Goal: Contribute content

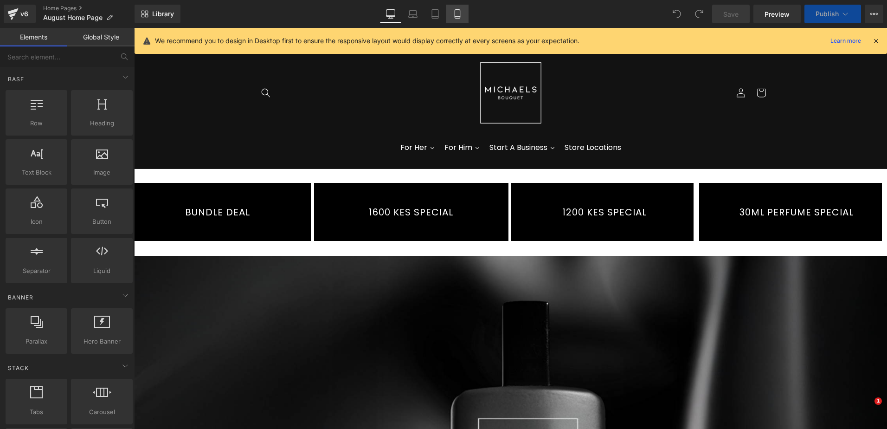
click at [463, 12] on link "Mobile" at bounding box center [457, 14] width 22 height 19
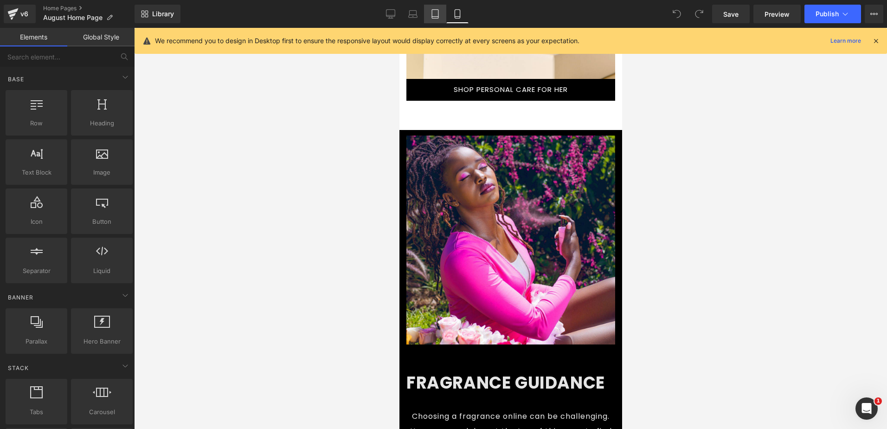
click at [442, 14] on link "Tablet" at bounding box center [435, 14] width 22 height 19
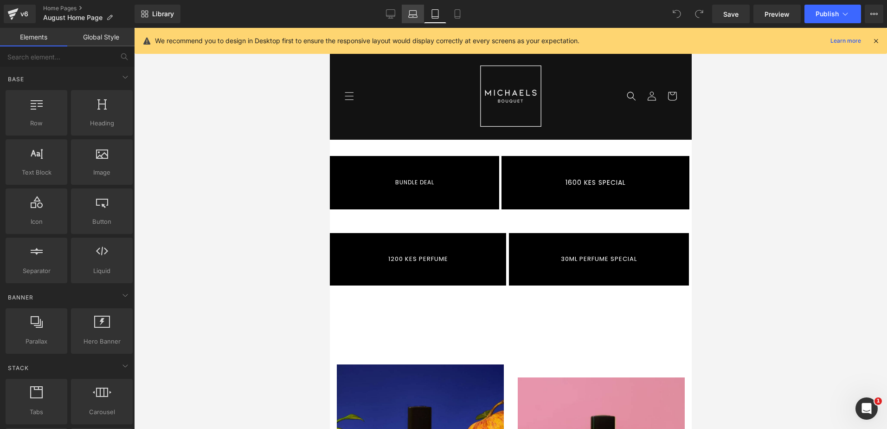
click at [410, 12] on icon at bounding box center [413, 13] width 7 height 4
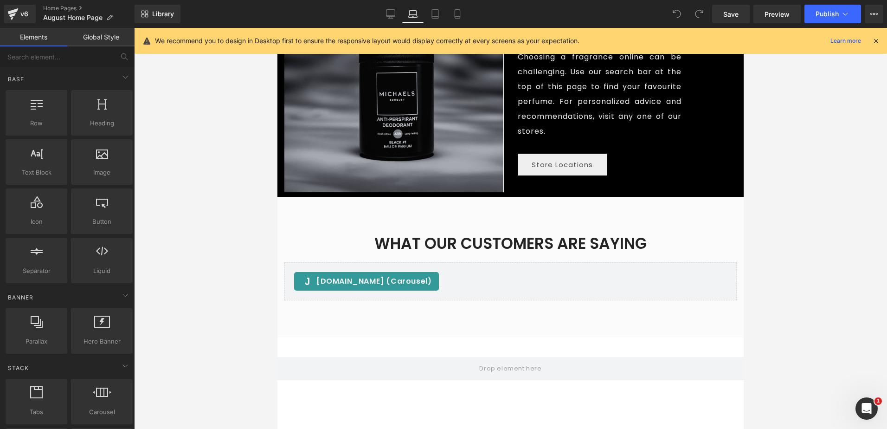
scroll to position [1040, 0]
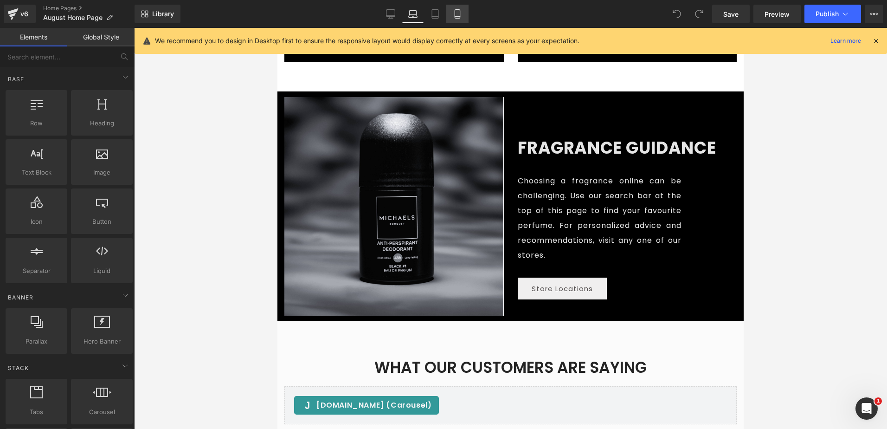
click at [465, 13] on link "Mobile" at bounding box center [457, 14] width 22 height 19
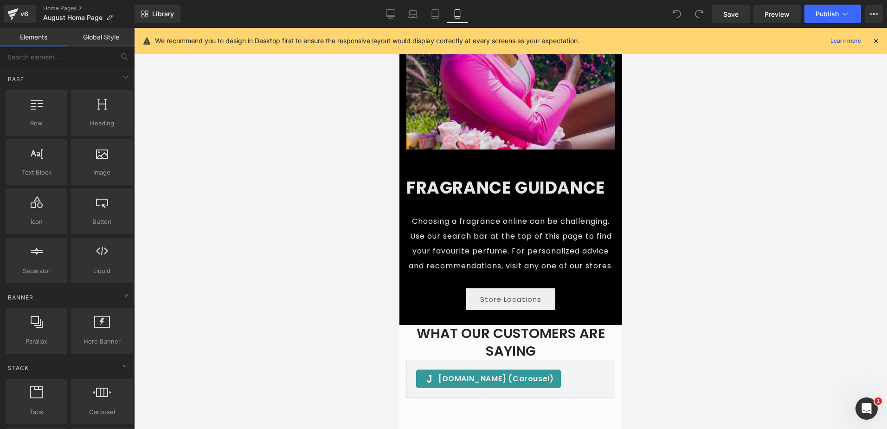
scroll to position [1912, 0]
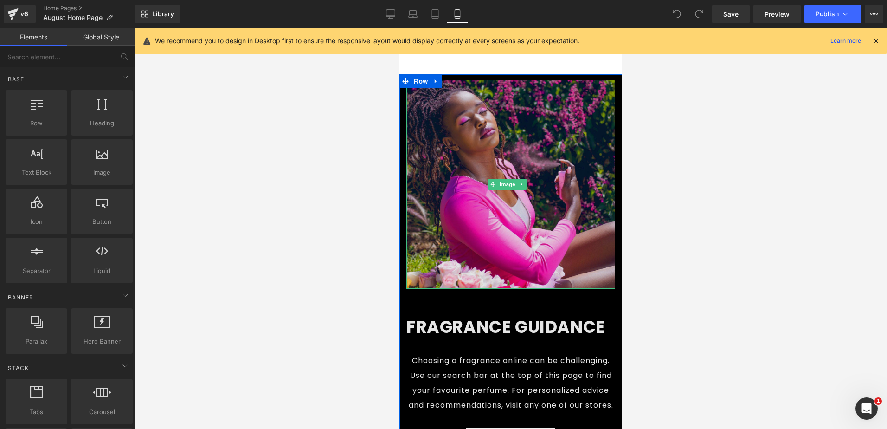
click at [469, 194] on img at bounding box center [510, 184] width 209 height 209
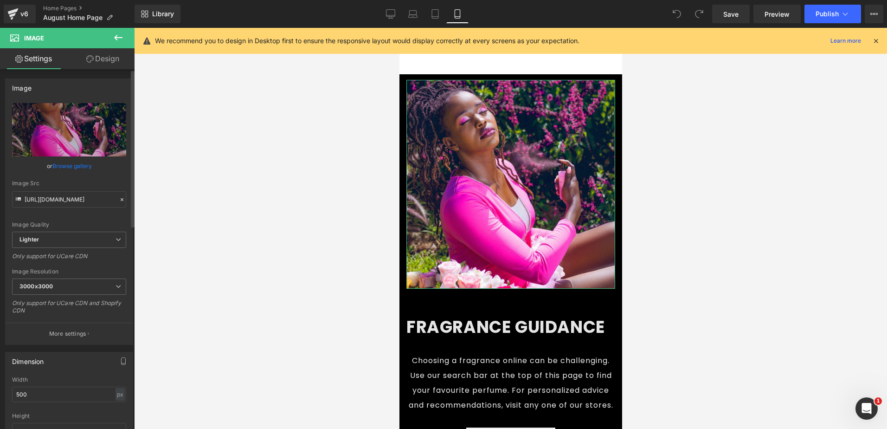
click at [75, 165] on link "Browse gallery" at bounding box center [71, 166] width 39 height 16
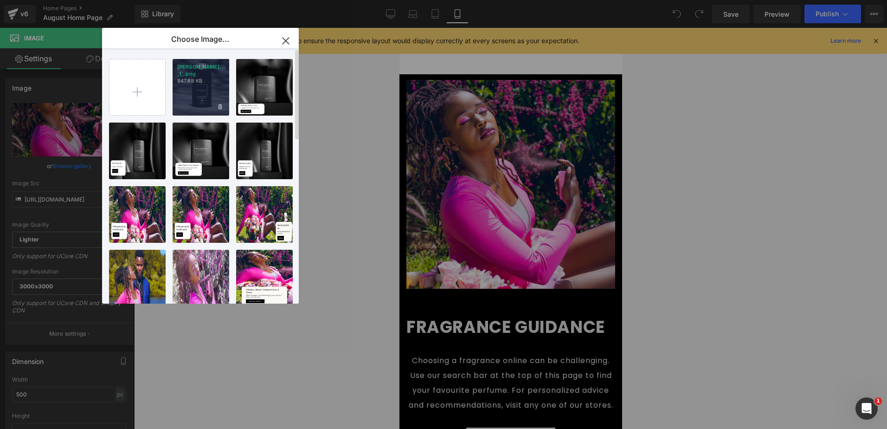
click at [205, 85] on div "MICHAEL... _1_.png 947.68 KB" at bounding box center [201, 87] width 57 height 57
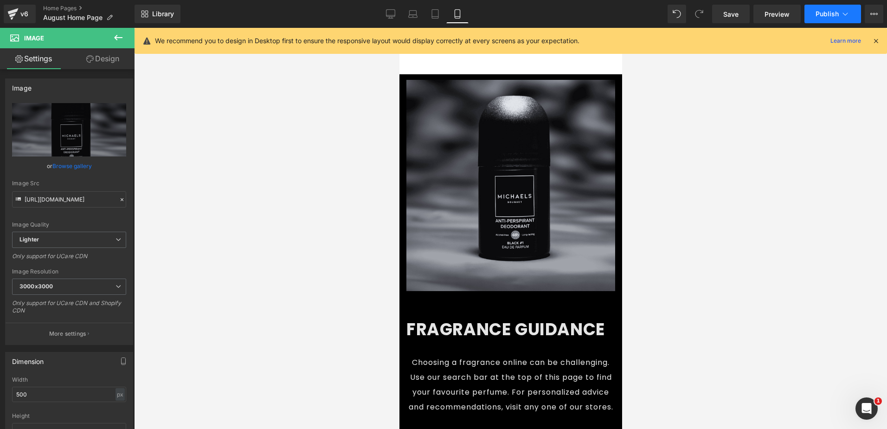
click at [835, 16] on span "Publish" at bounding box center [827, 13] width 23 height 7
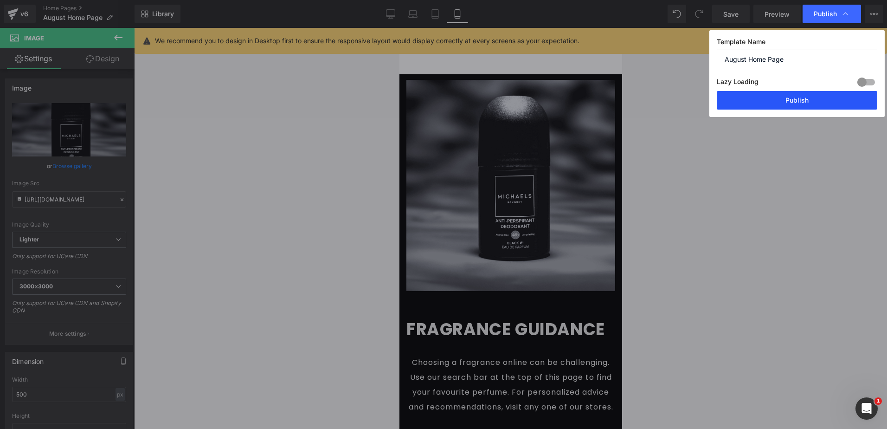
click at [797, 100] on button "Publish" at bounding box center [797, 100] width 161 height 19
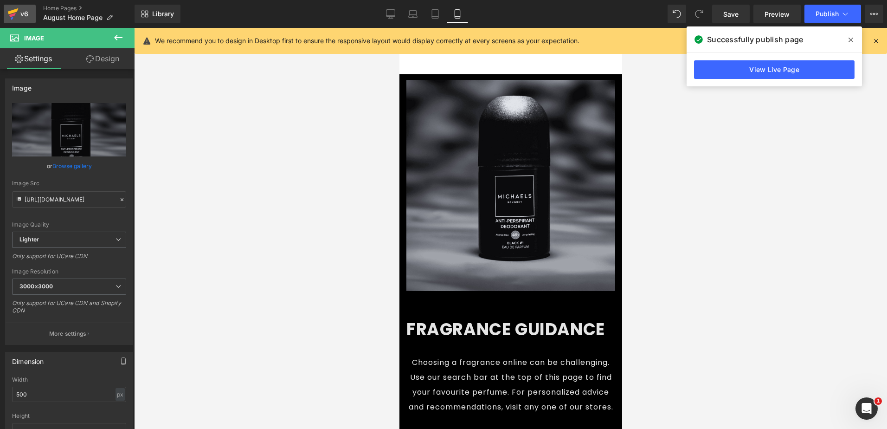
click at [18, 10] on icon at bounding box center [12, 13] width 11 height 23
